Goal: Transaction & Acquisition: Purchase product/service

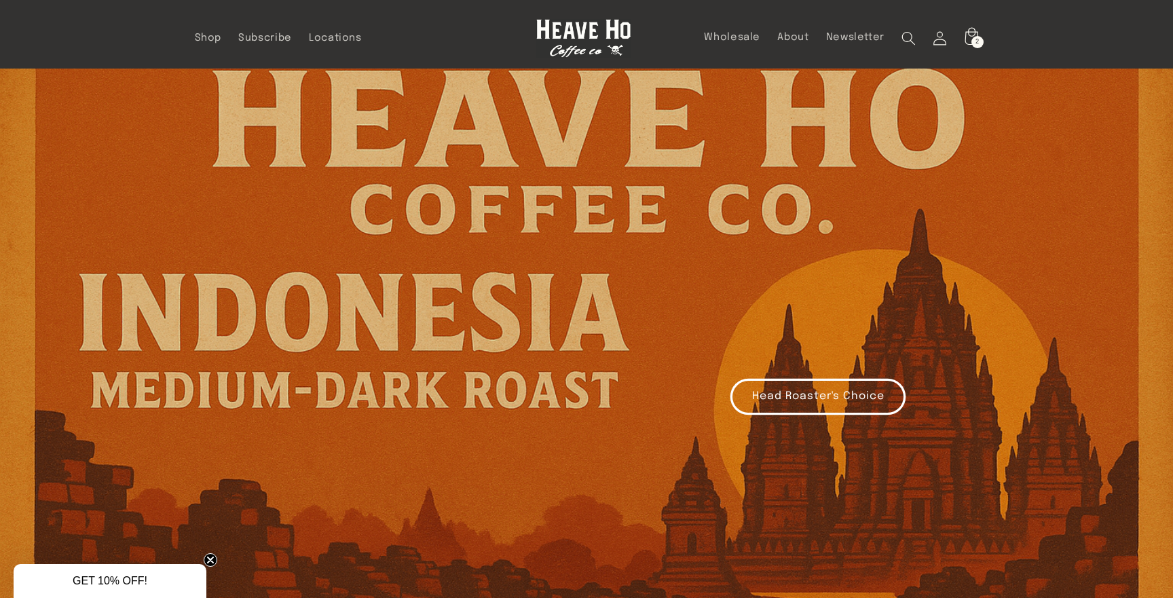
scroll to position [60, 0]
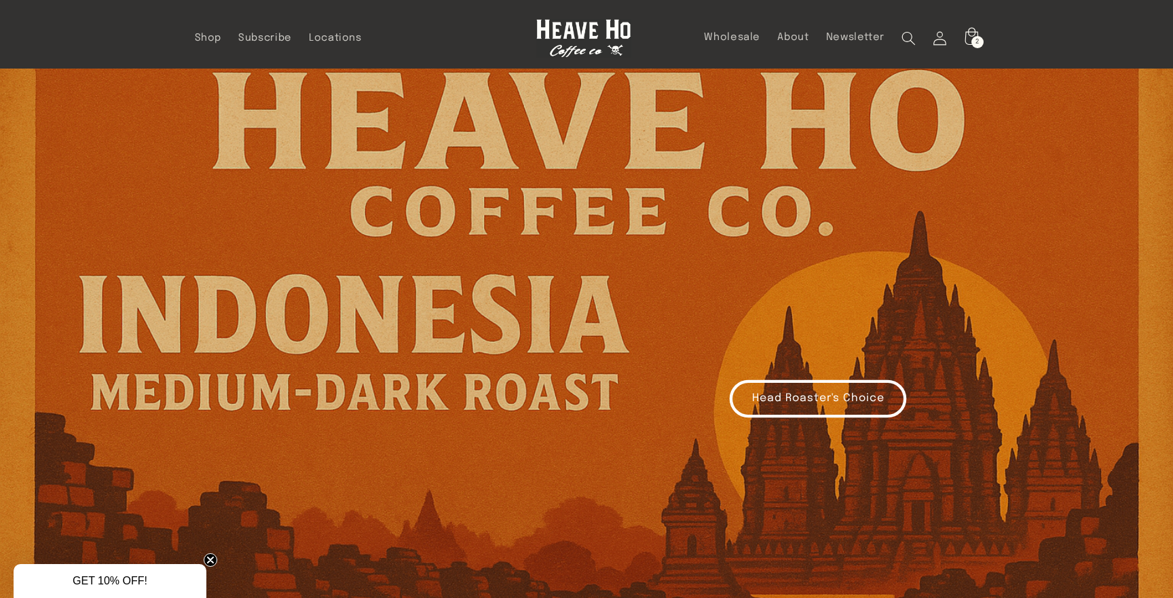
click at [801, 403] on link "Head Roaster's Choice" at bounding box center [817, 399] width 175 height 36
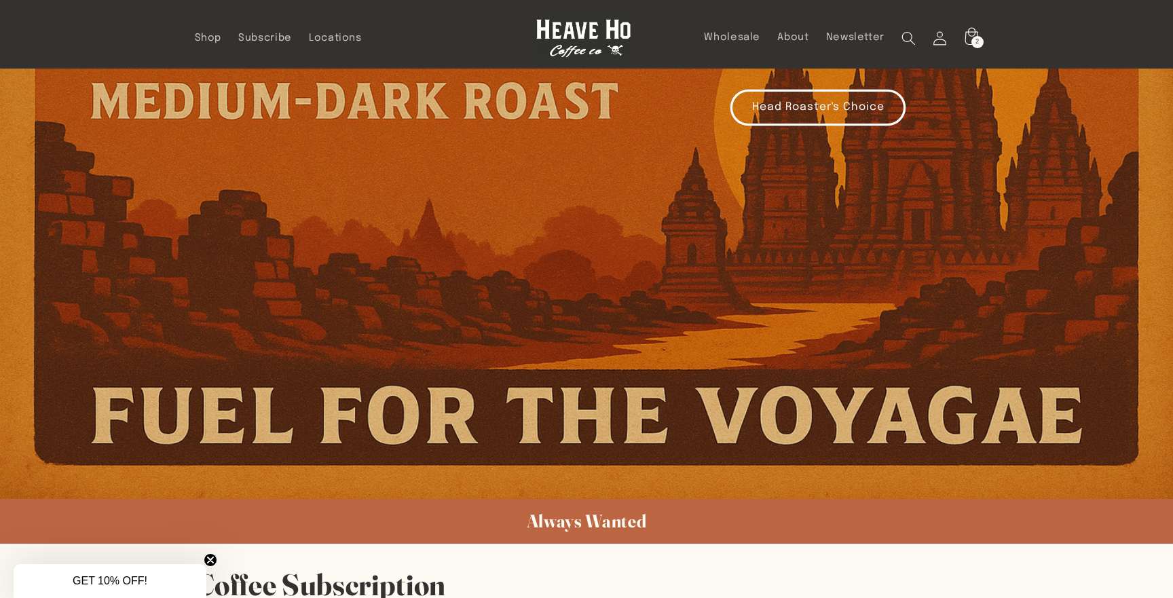
scroll to position [0, 0]
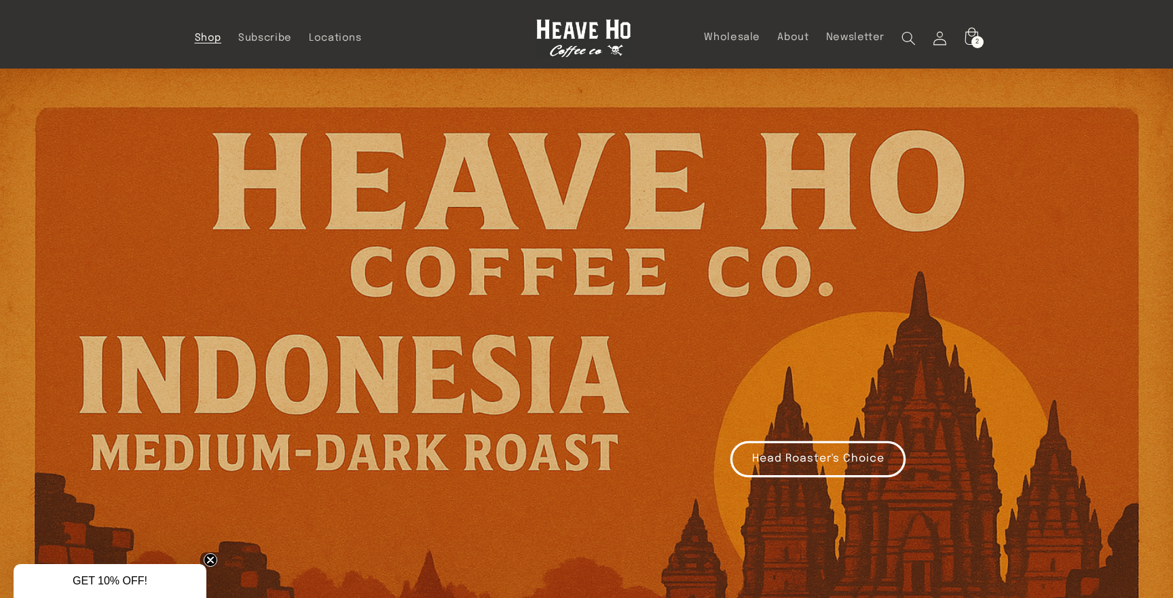
click at [201, 44] on link "Shop" at bounding box center [208, 38] width 44 height 30
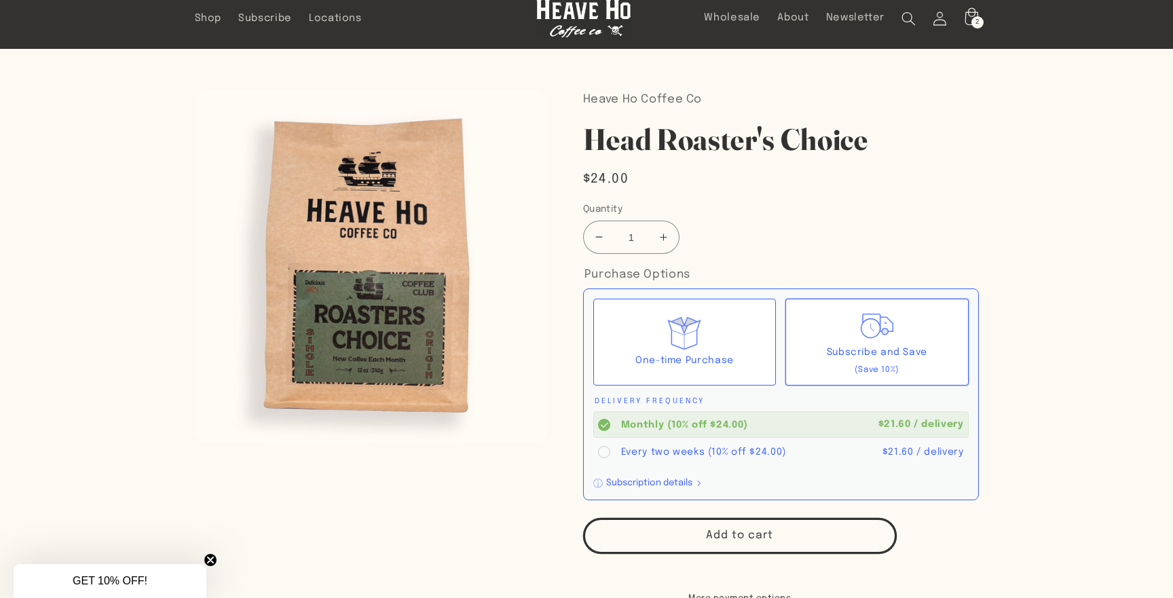
scroll to position [20, 0]
click at [603, 451] on circle at bounding box center [604, 451] width 12 height 12
click at [0, 0] on input "Every two weeks (10% off $24.00) $21.60 / delivery" at bounding box center [0, 0] width 0 height 0
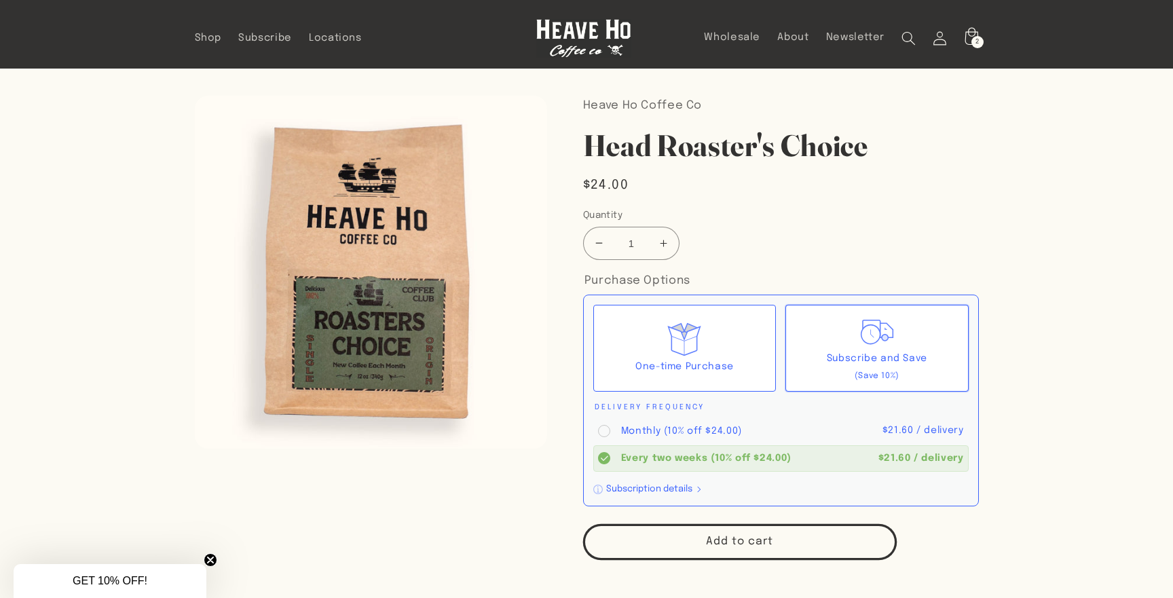
scroll to position [12, 0]
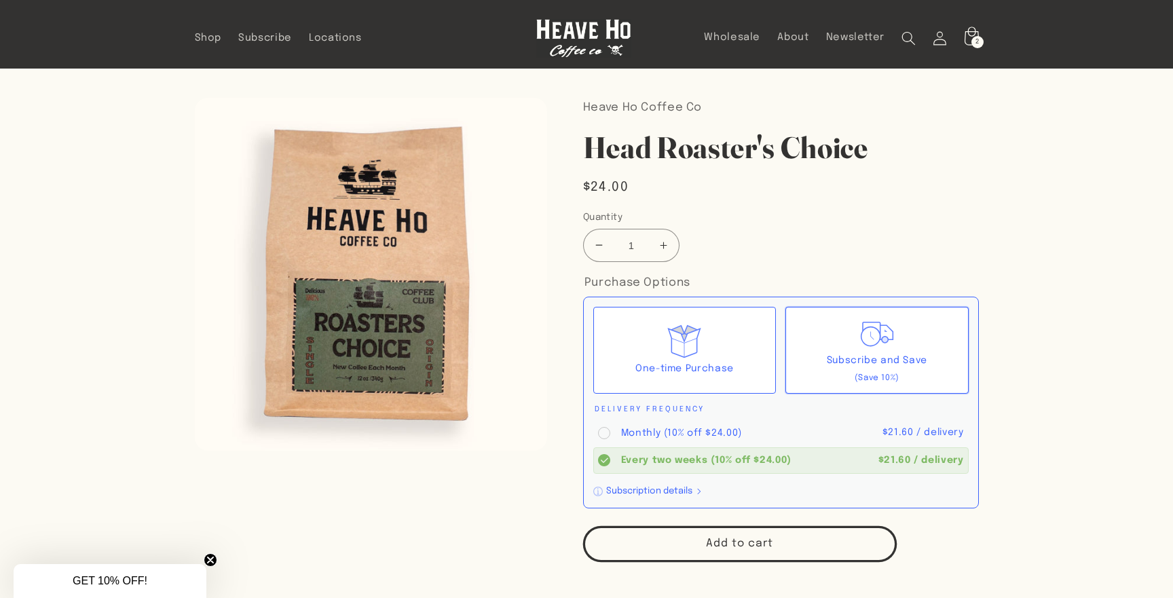
click at [973, 31] on icon at bounding box center [970, 38] width 33 height 33
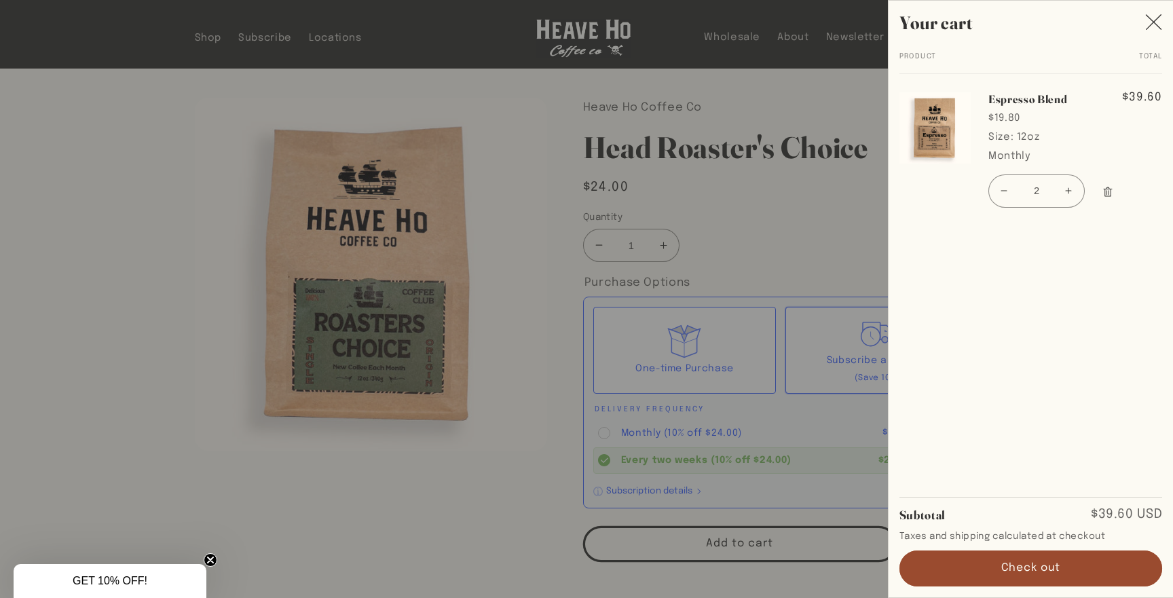
click at [837, 182] on div at bounding box center [586, 299] width 1173 height 598
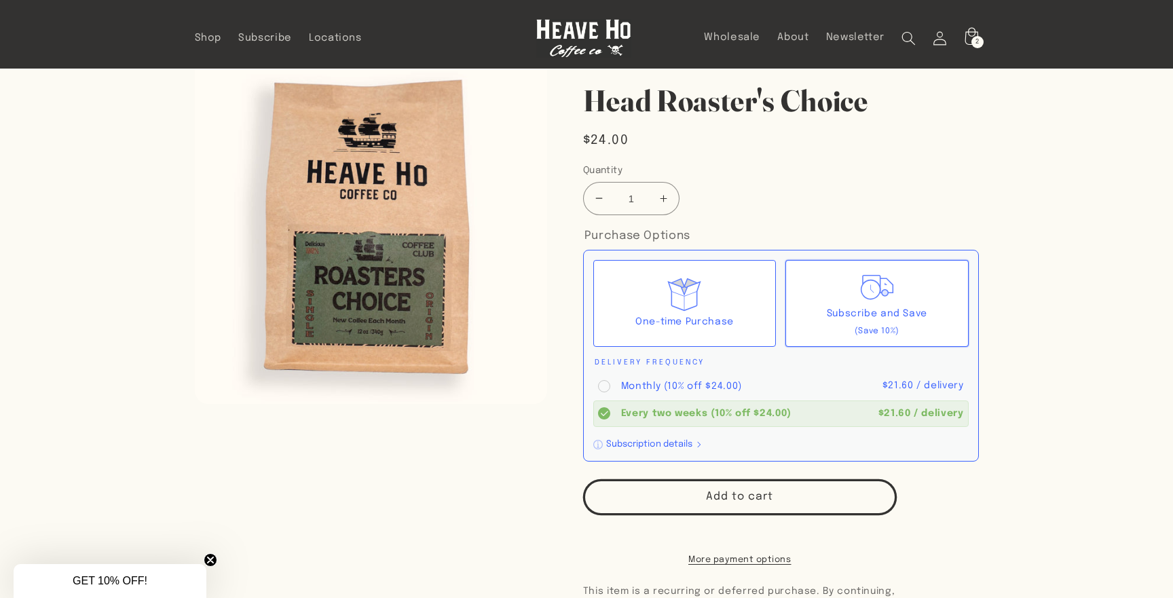
scroll to position [62, 0]
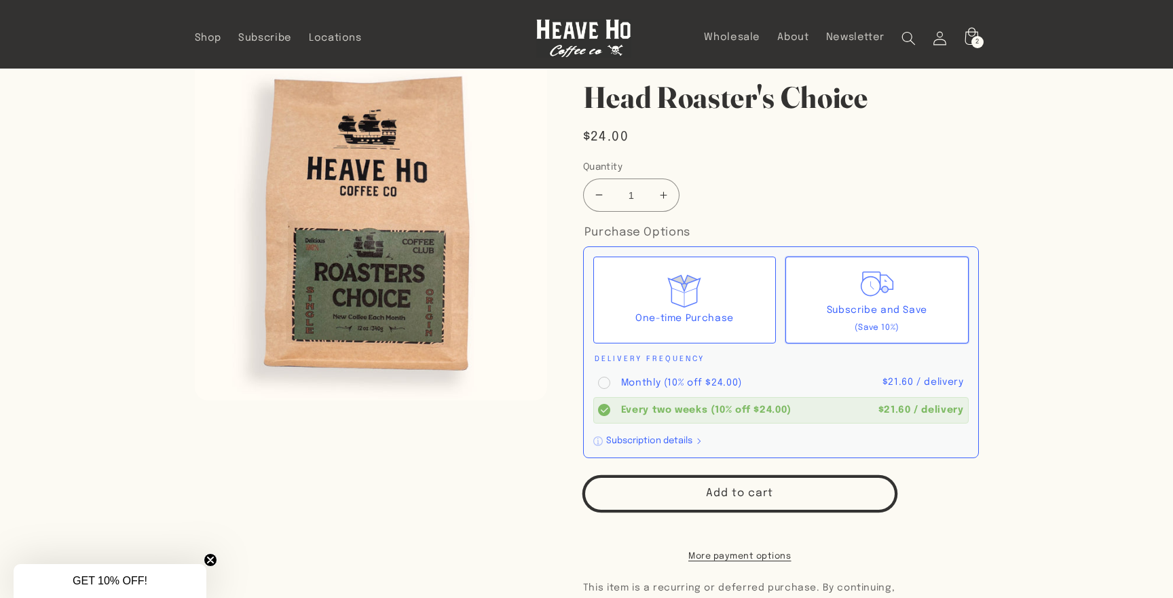
click at [744, 493] on button "Add to cart" at bounding box center [740, 494] width 314 height 36
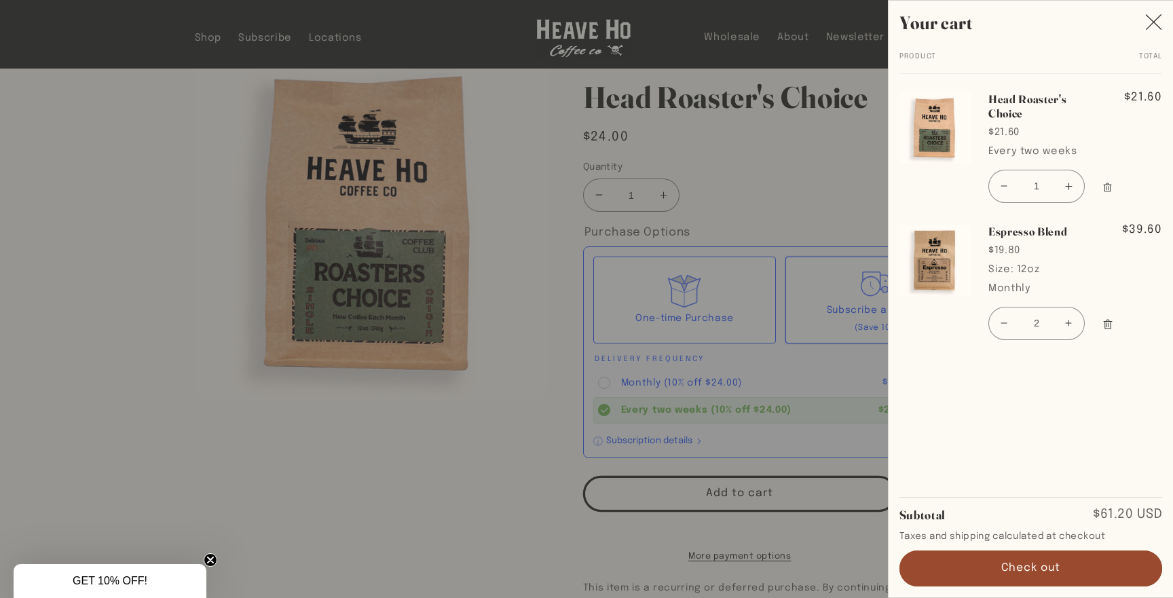
click at [1109, 324] on icon "Remove Espresso Blend - 12oz" at bounding box center [1107, 324] width 11 height 11
click at [854, 174] on div at bounding box center [586, 299] width 1173 height 598
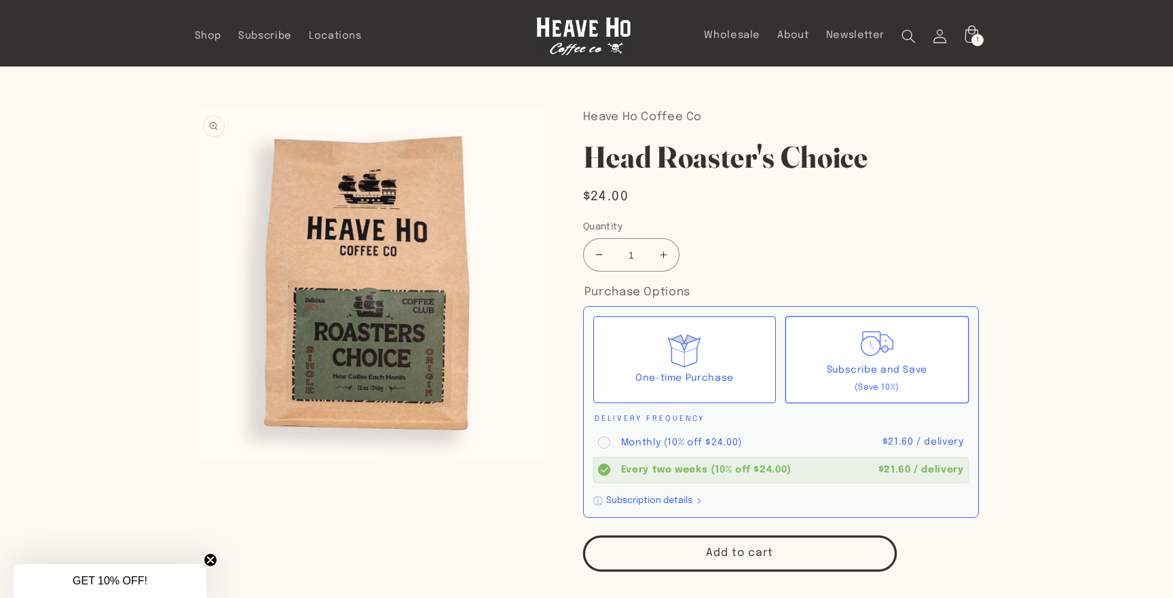
scroll to position [0, 0]
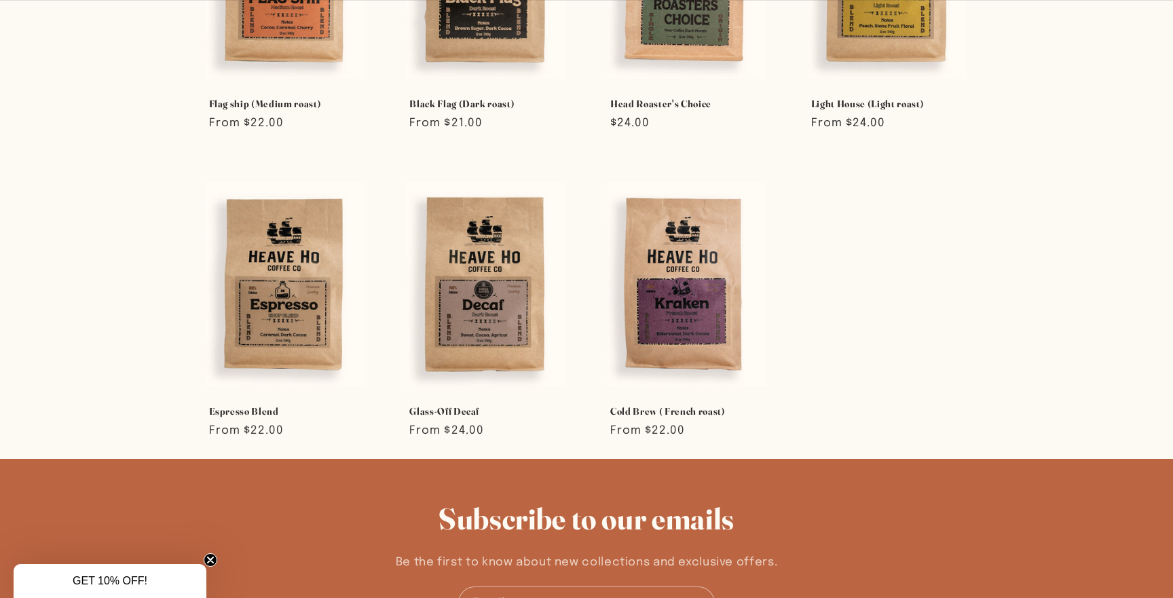
scroll to position [459, 0]
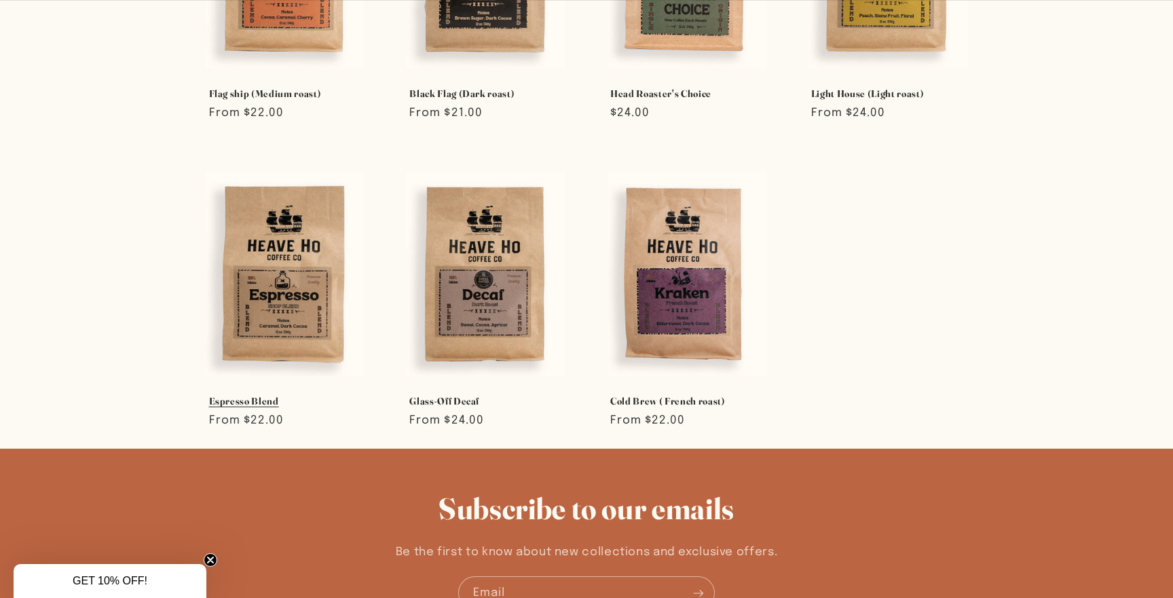
click at [269, 395] on link "Espresso Blend" at bounding box center [285, 401] width 153 height 12
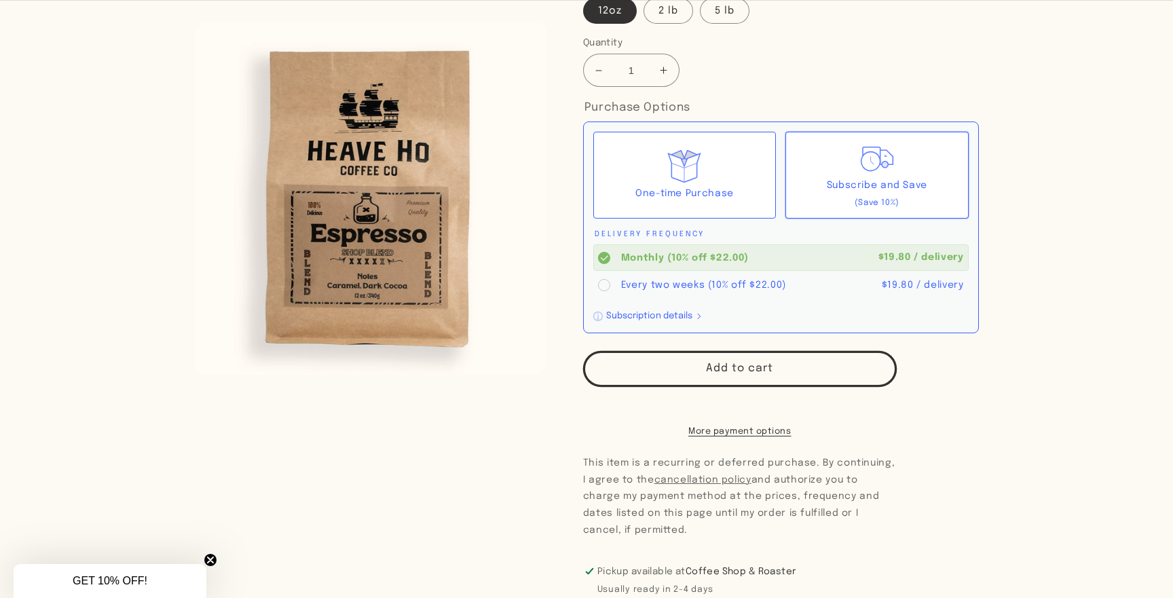
scroll to position [286, 0]
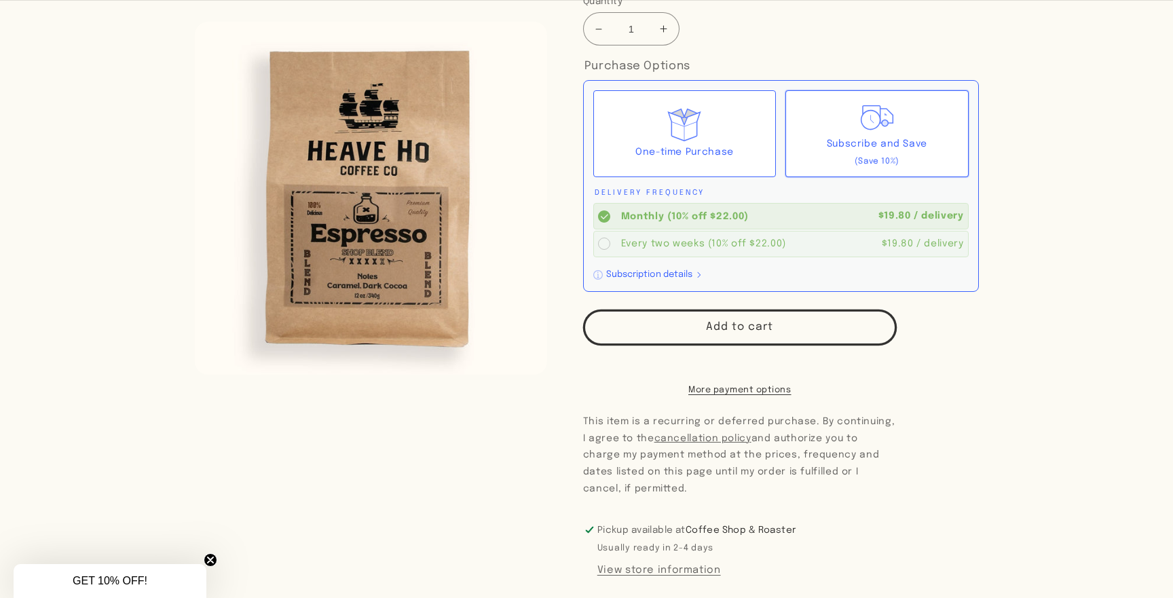
click at [653, 240] on div "Every two weeks (10% off $22.00)" at bounding box center [748, 244] width 255 height 14
click at [0, 0] on input "Every two weeks (10% off $22.00) $19.80 / delivery" at bounding box center [0, 0] width 0 height 0
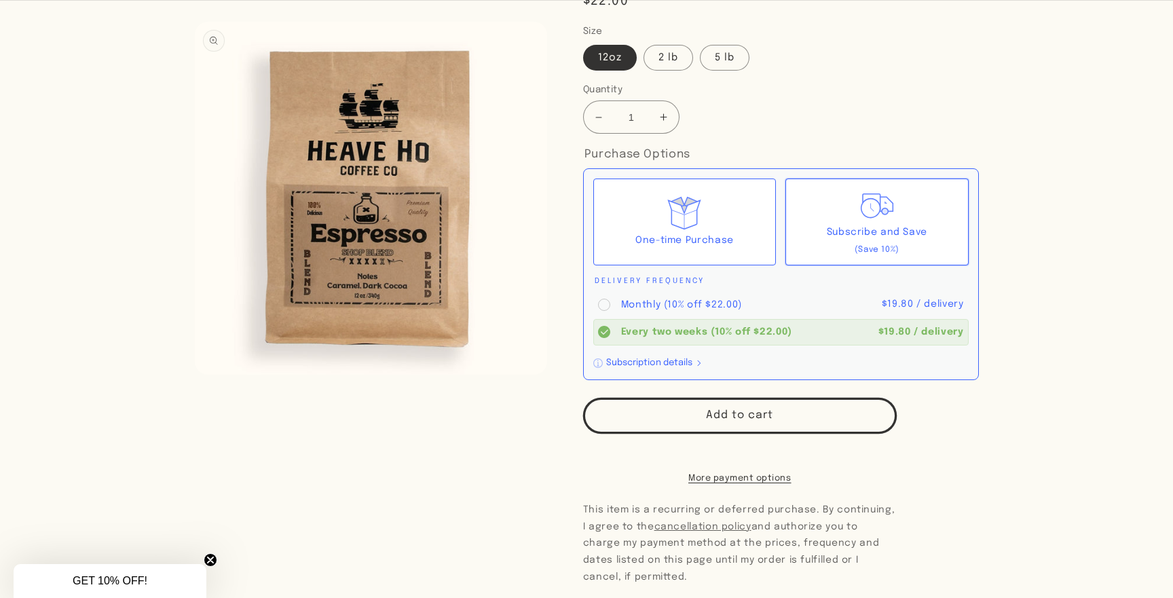
scroll to position [197, 0]
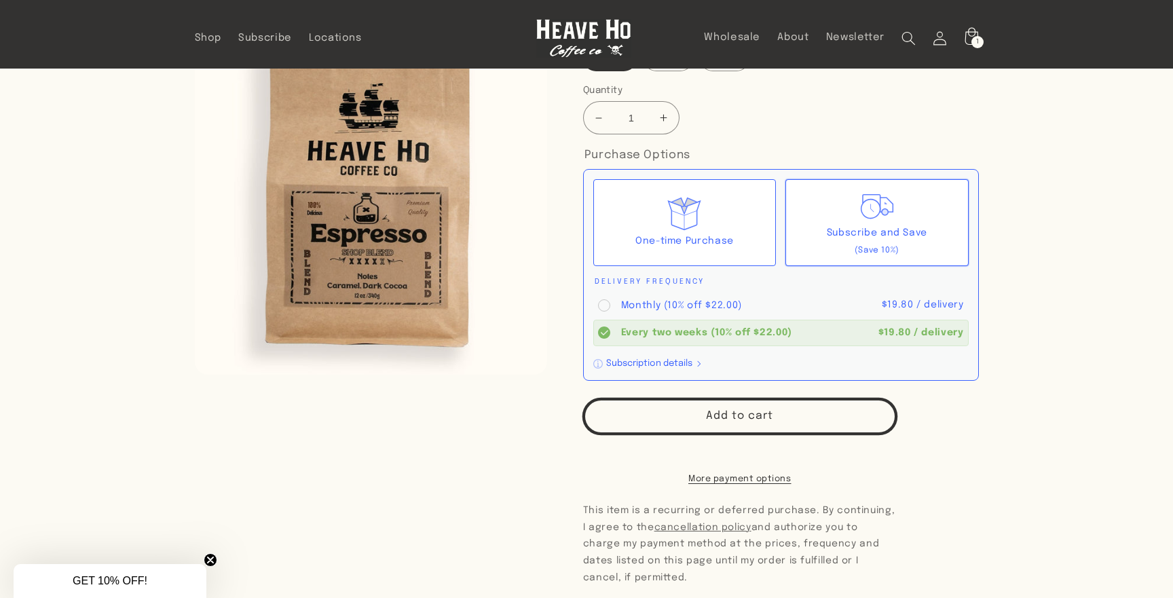
click at [732, 416] on button "Add to cart" at bounding box center [740, 416] width 314 height 36
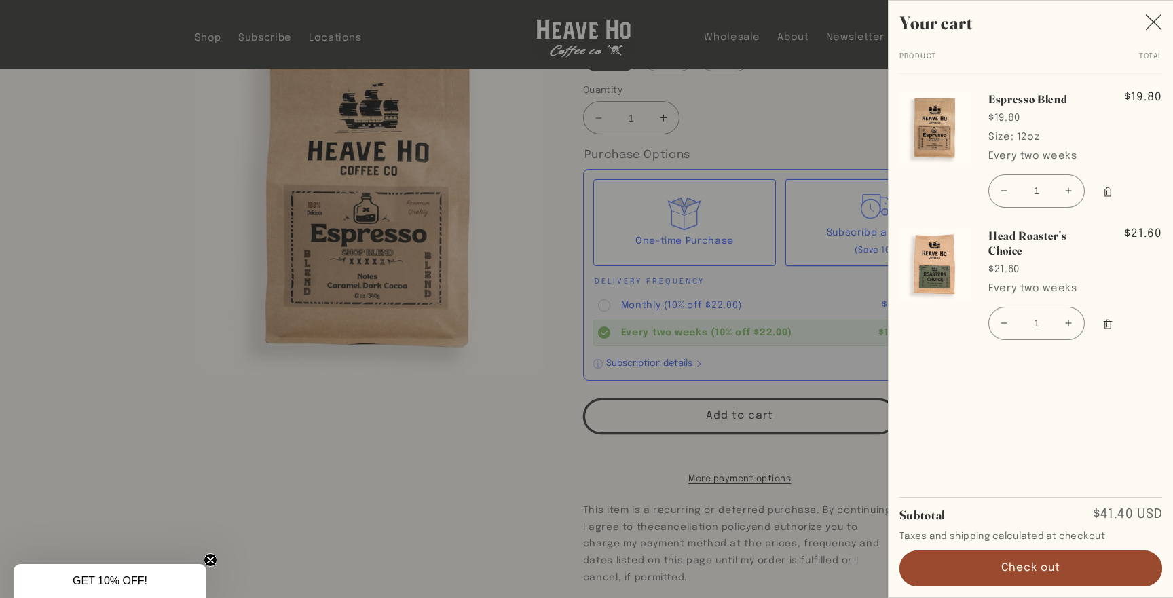
click at [1070, 192] on button "Increase quantity for Espresso Blend" at bounding box center [1069, 190] width 31 height 33
type input "2"
click at [1037, 561] on button "Check out" at bounding box center [1030, 569] width 263 height 36
